Goal: Transaction & Acquisition: Book appointment/travel/reservation

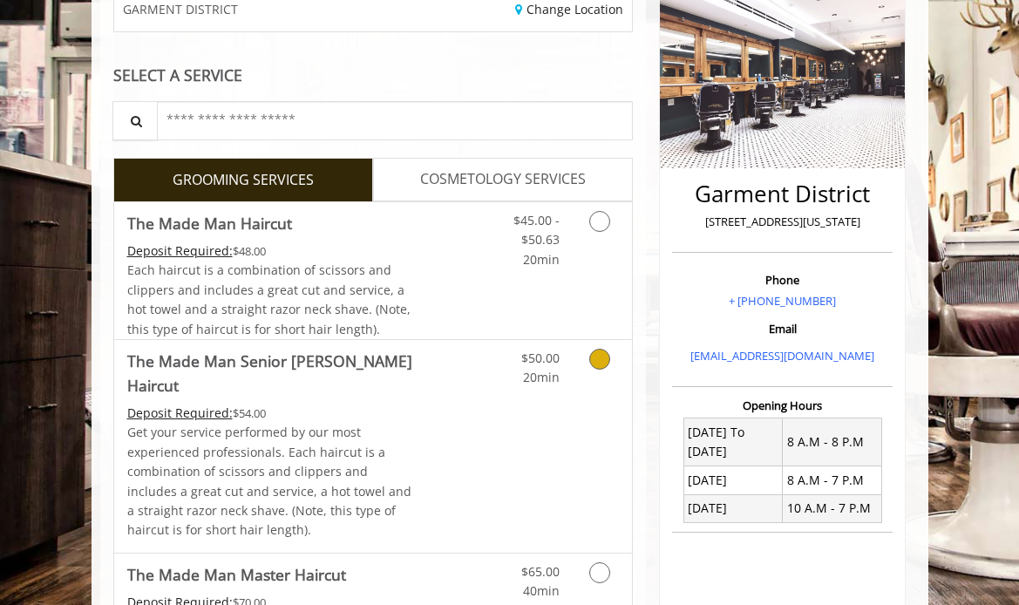
scroll to position [246, 0]
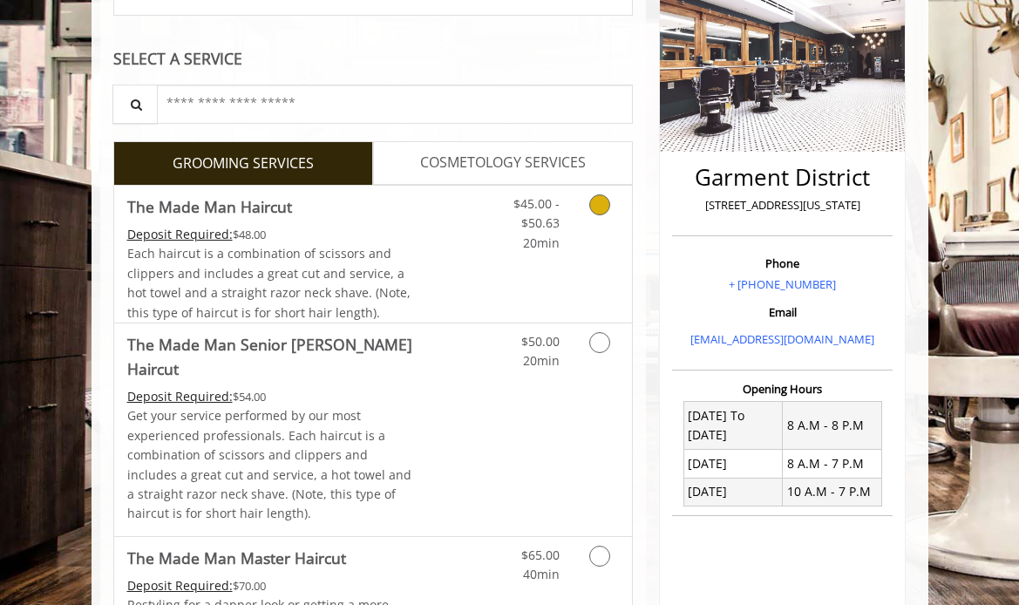
click at [599, 200] on icon "Grooming services" at bounding box center [599, 204] width 21 height 21
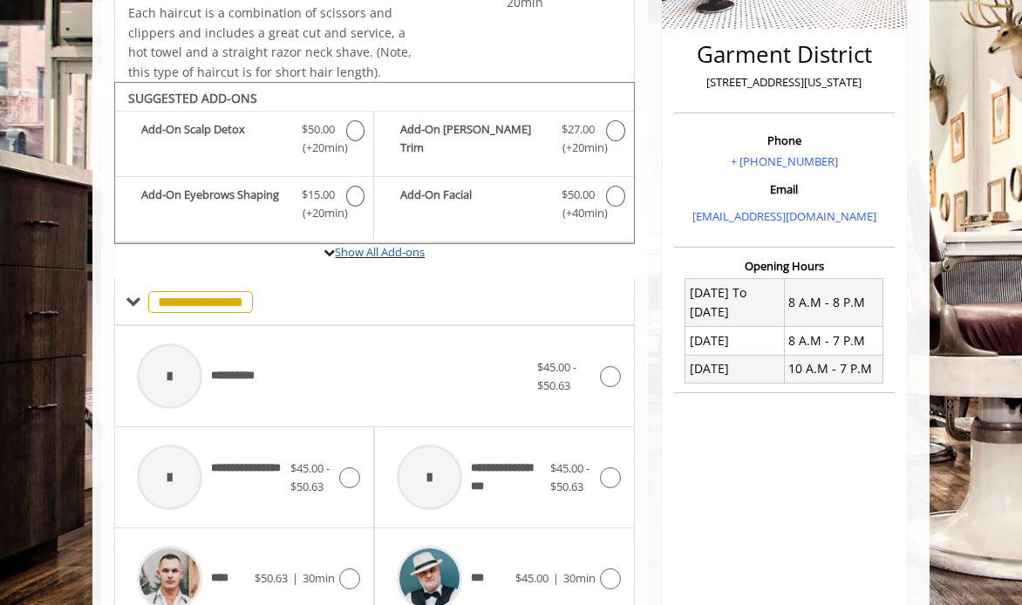
scroll to position [451, 0]
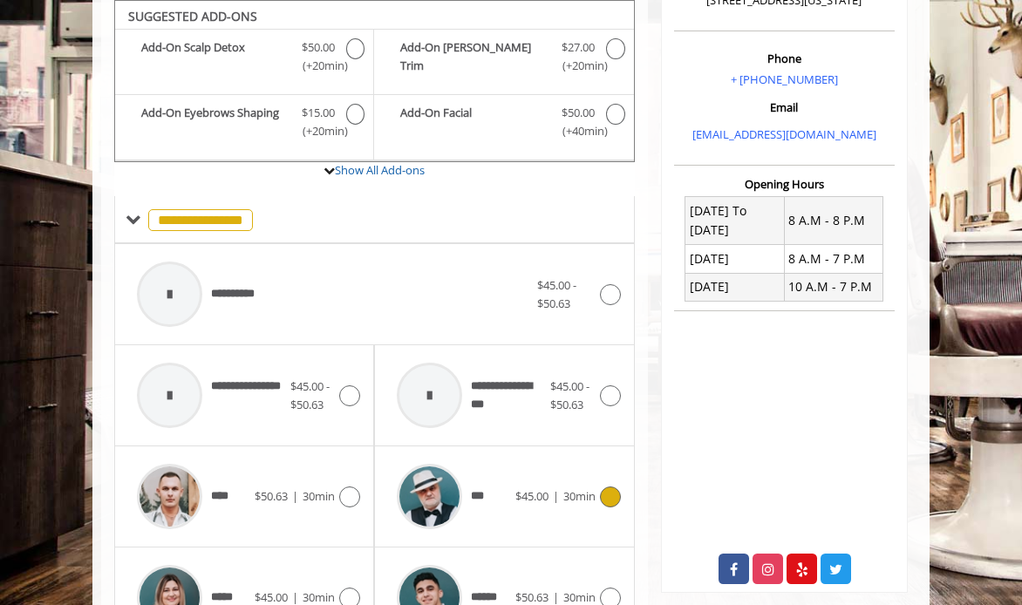
click at [480, 495] on span "***" at bounding box center [478, 496] width 15 height 18
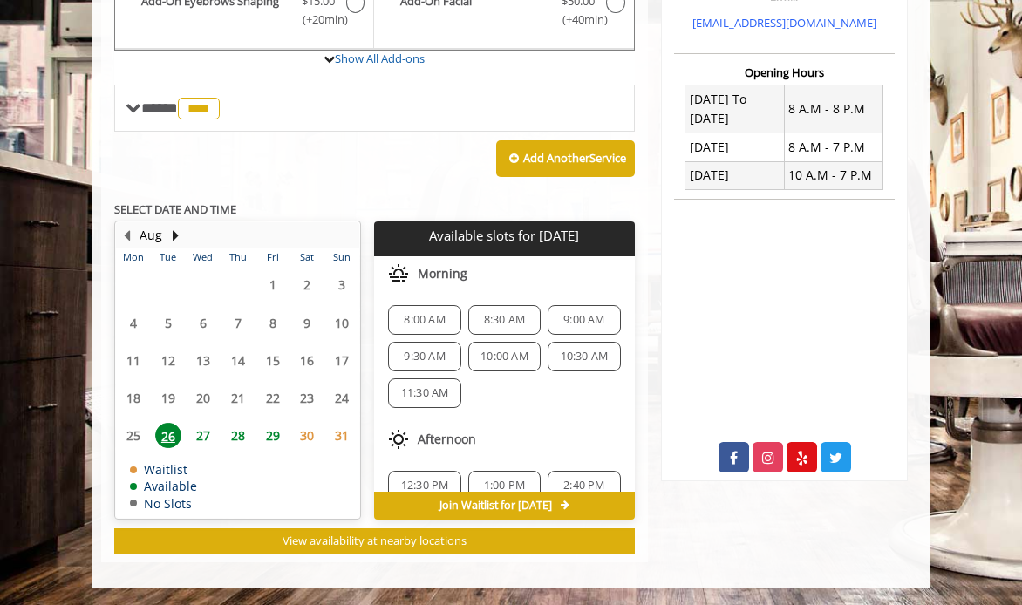
scroll to position [86, 0]
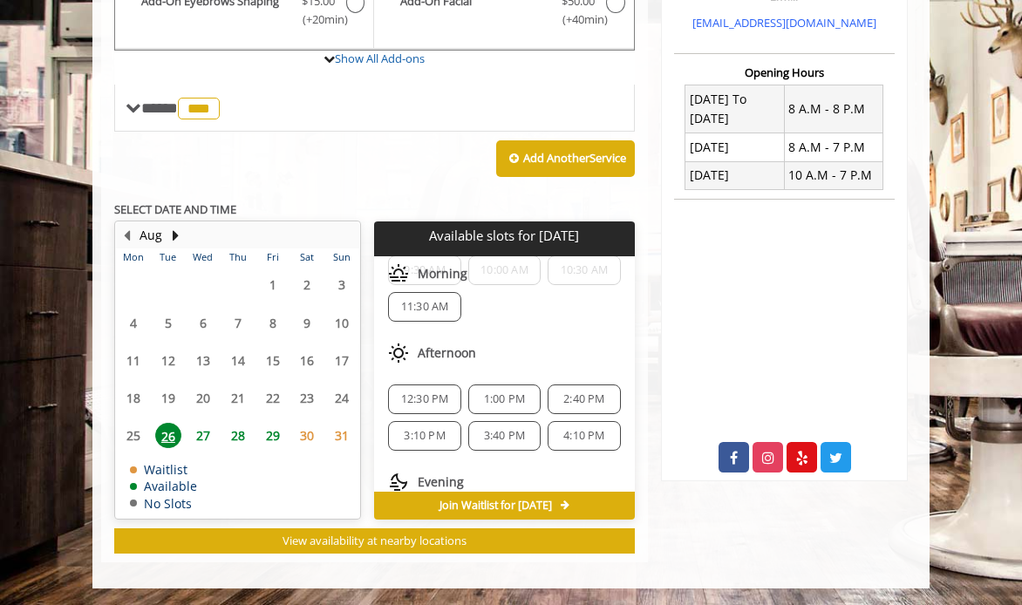
click at [412, 398] on span "12:30 PM" at bounding box center [425, 399] width 48 height 14
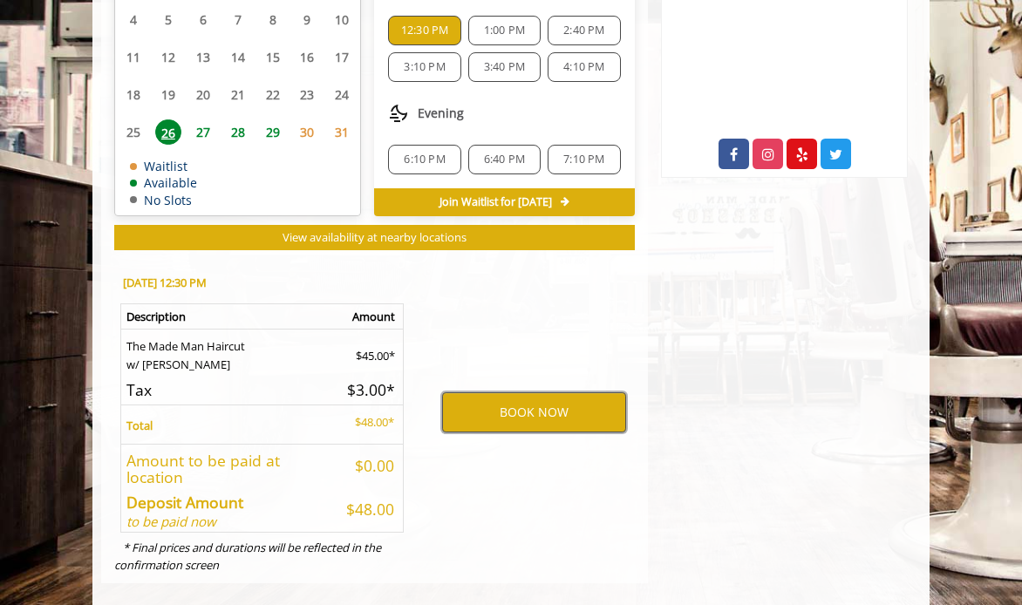
scroll to position [873, 0]
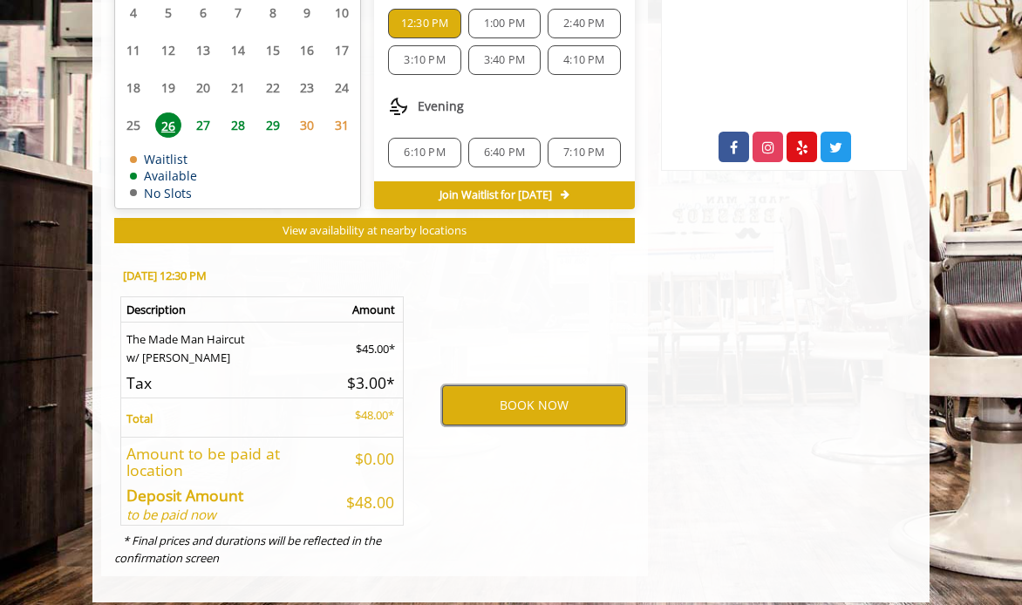
click at [543, 398] on button "BOOK NOW" at bounding box center [534, 405] width 184 height 40
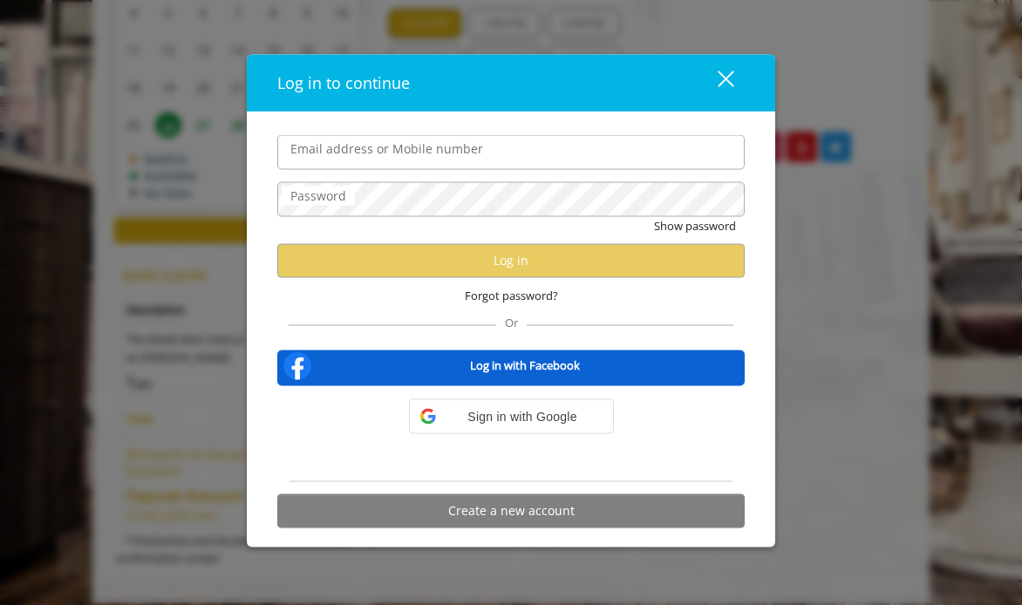
type input "**********"
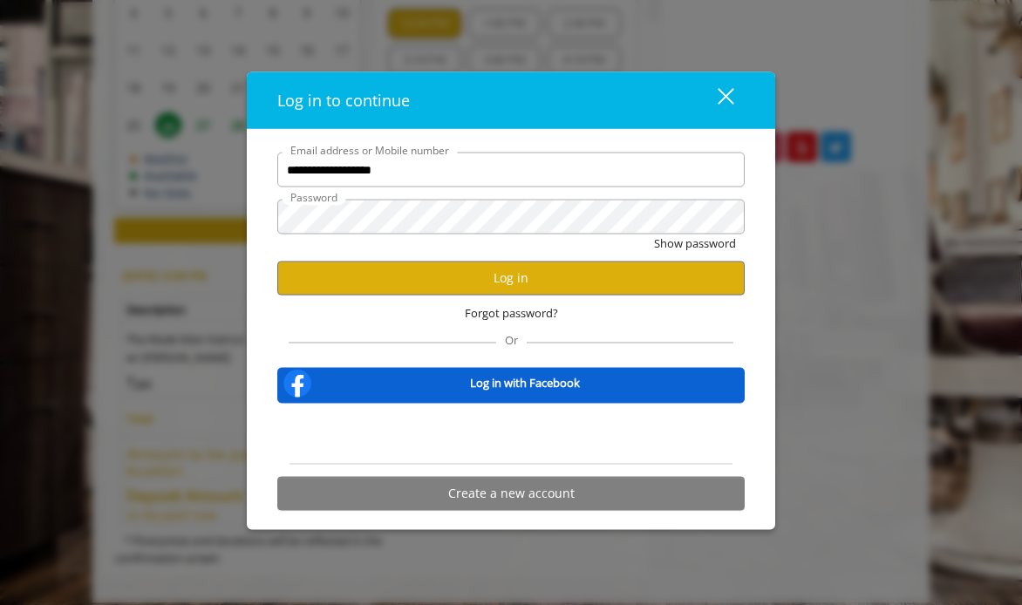
scroll to position [0, 0]
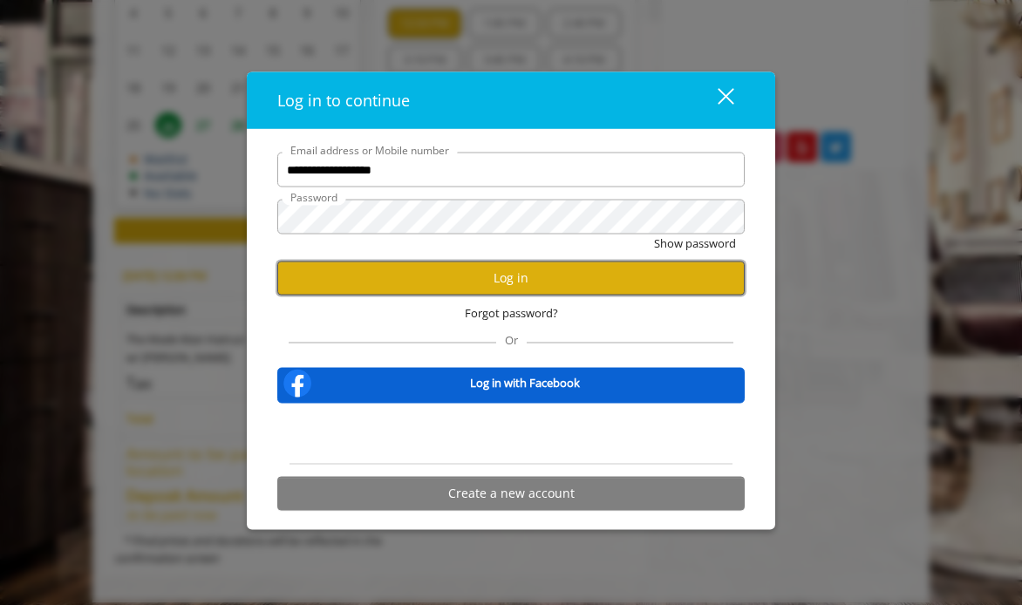
click at [498, 284] on button "Log in" at bounding box center [510, 278] width 467 height 34
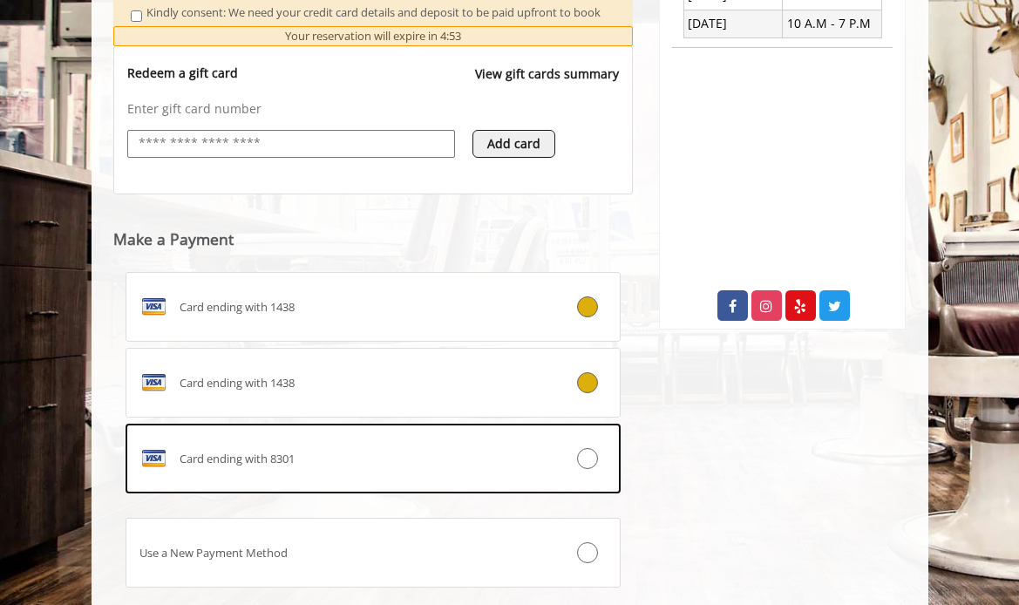
scroll to position [732, 0]
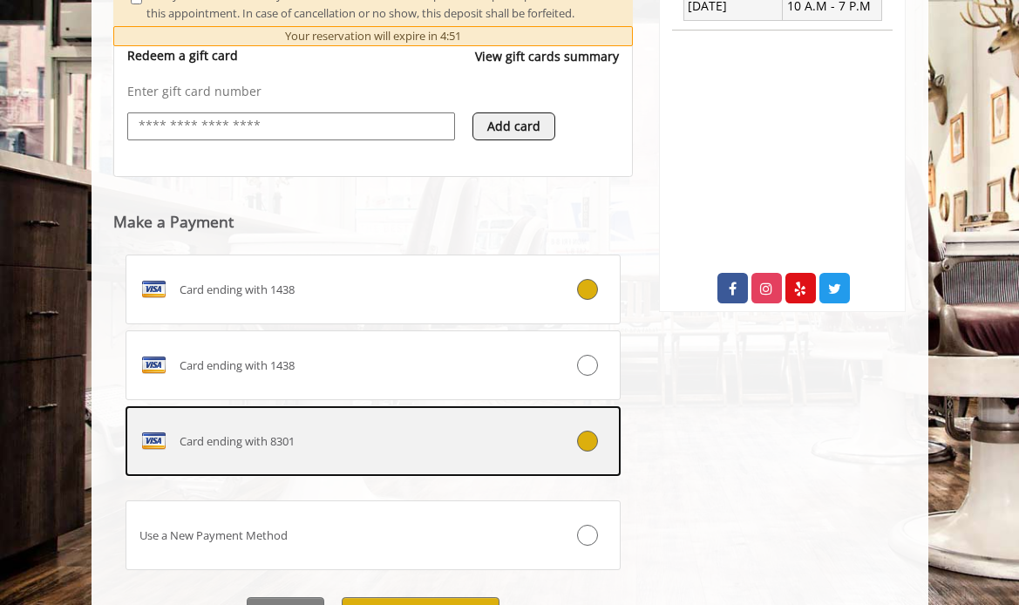
click at [299, 476] on label "Card ending with 8301" at bounding box center [374, 441] width 496 height 70
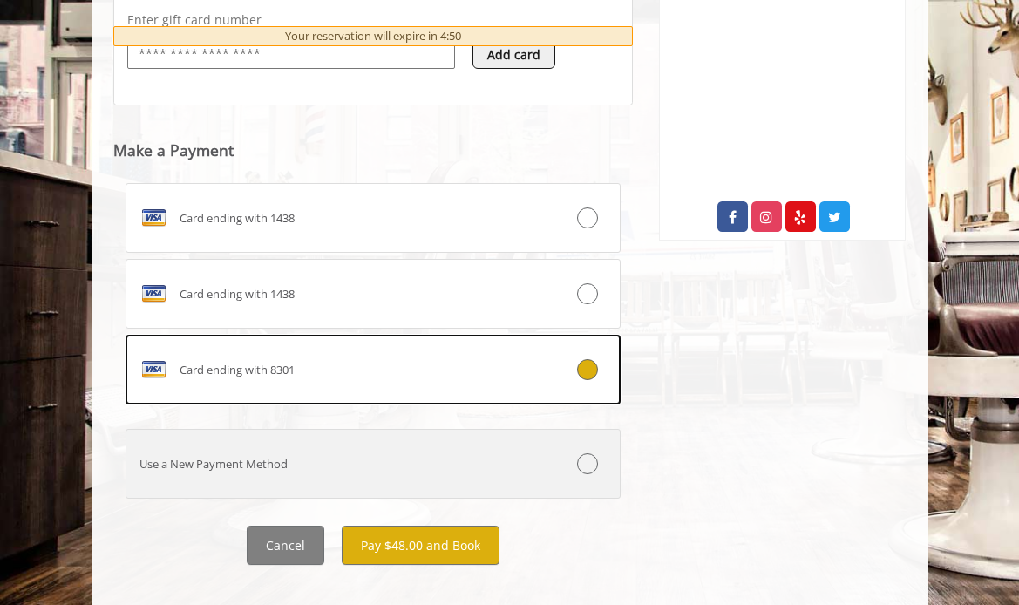
scroll to position [842, 0]
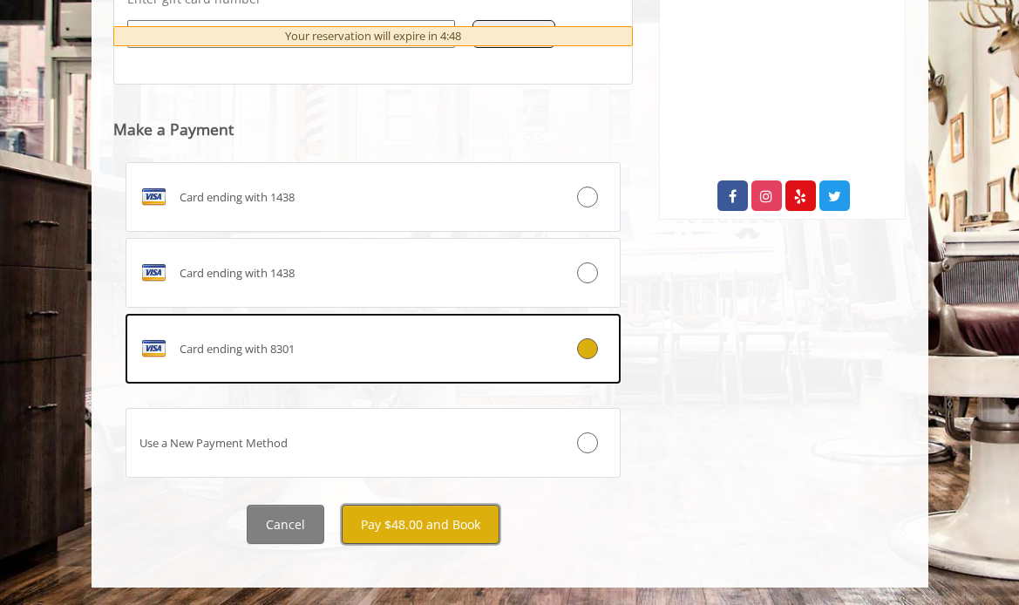
click at [394, 523] on button "Pay $48.00 and Book" at bounding box center [421, 524] width 158 height 39
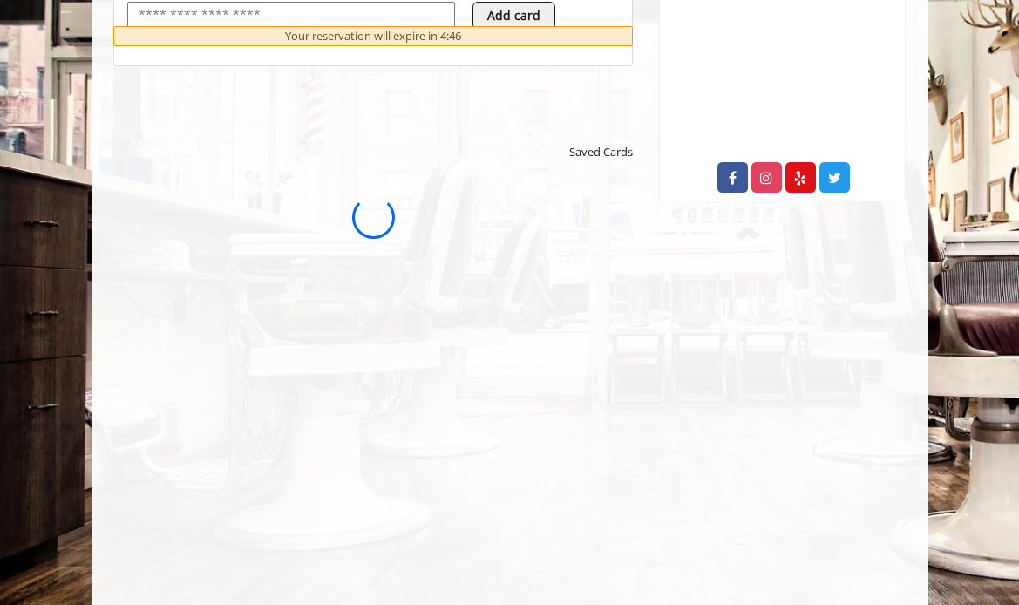
scroll to position [0, 0]
